Goal: Navigation & Orientation: Find specific page/section

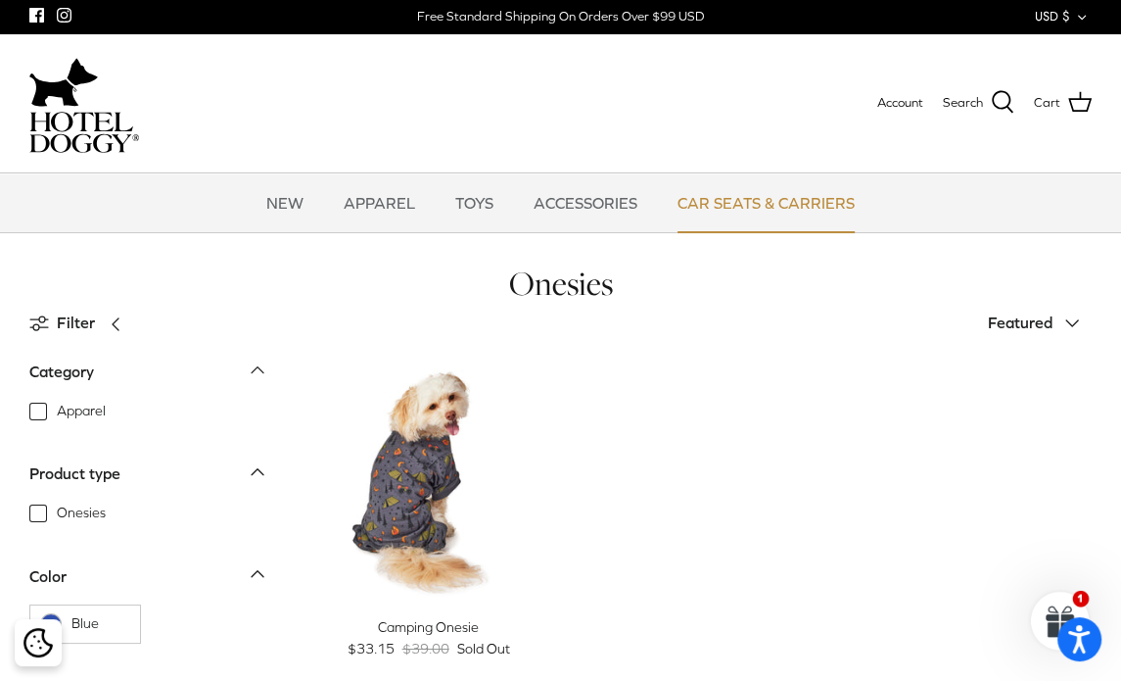
click at [735, 199] on link "CAR SEATS & CARRIERS" at bounding box center [766, 202] width 212 height 59
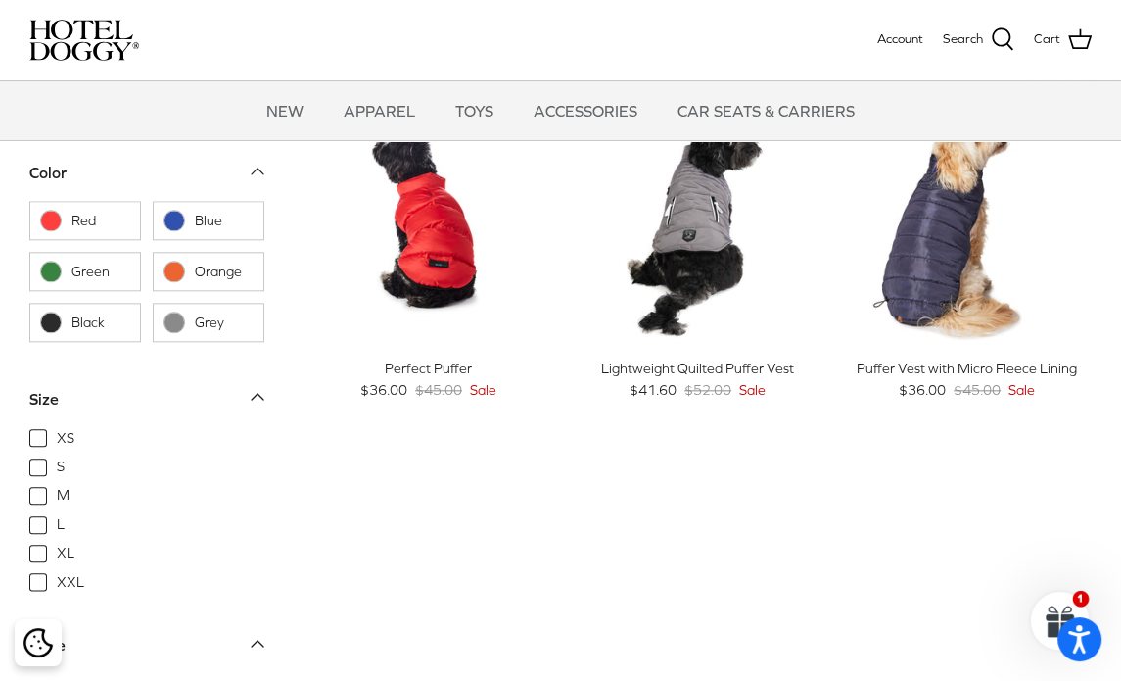
scroll to position [1763, 0]
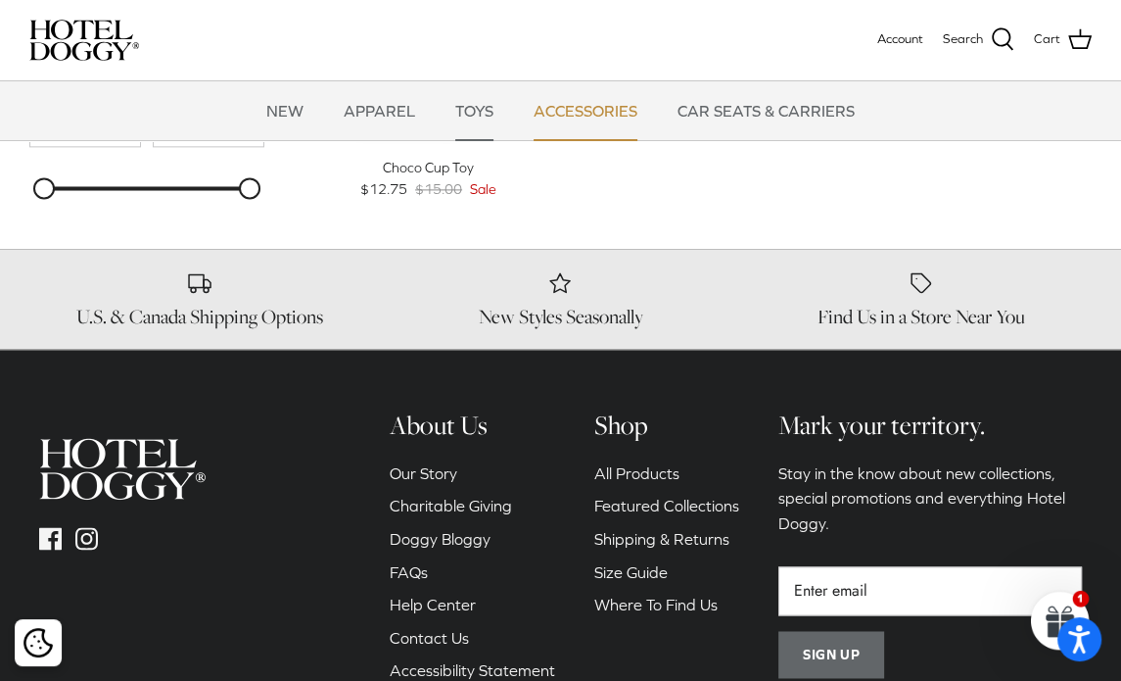
scroll to position [2293, 0]
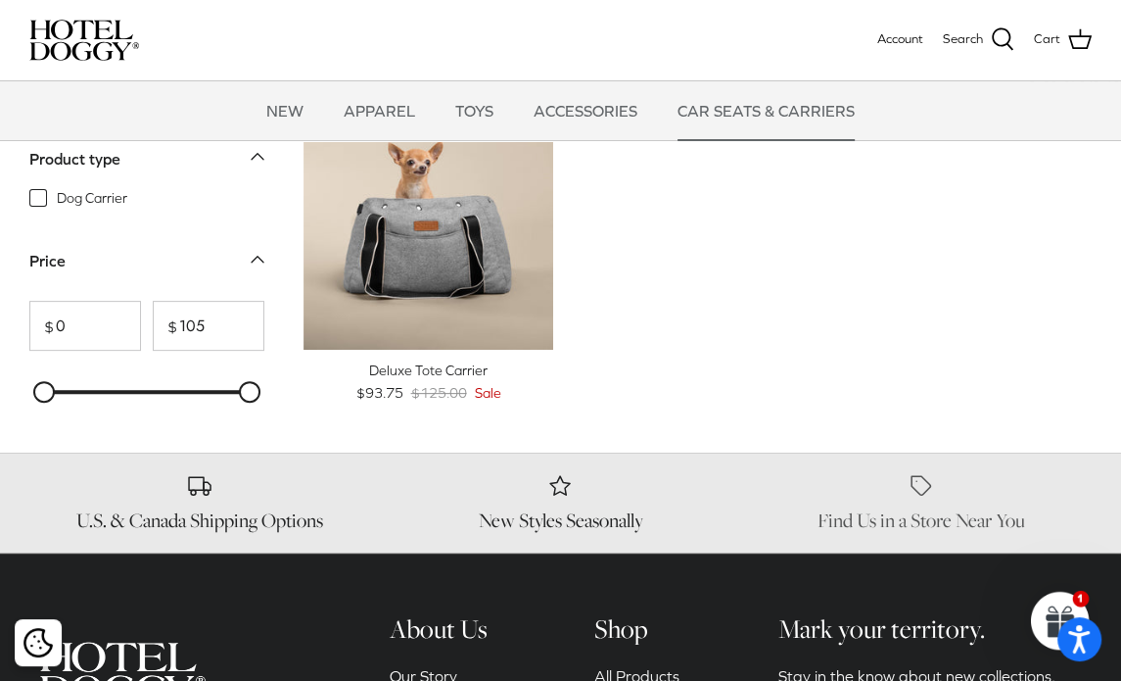
scroll to position [98, 0]
